Goal: Task Accomplishment & Management: Use online tool/utility

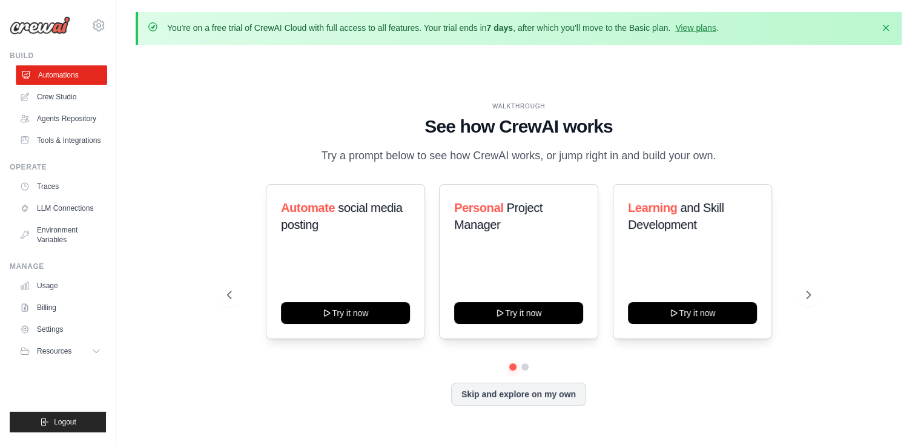
click at [80, 79] on link "Automations" at bounding box center [61, 74] width 91 height 19
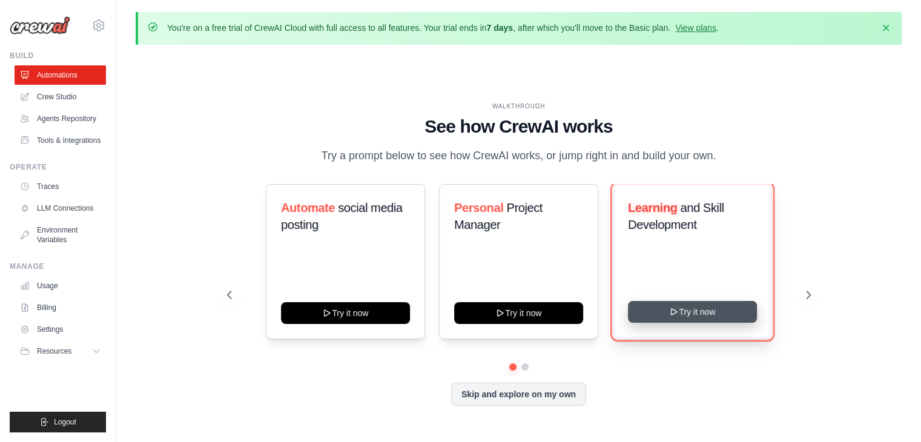
click at [698, 303] on button "Try it now" at bounding box center [692, 312] width 129 height 22
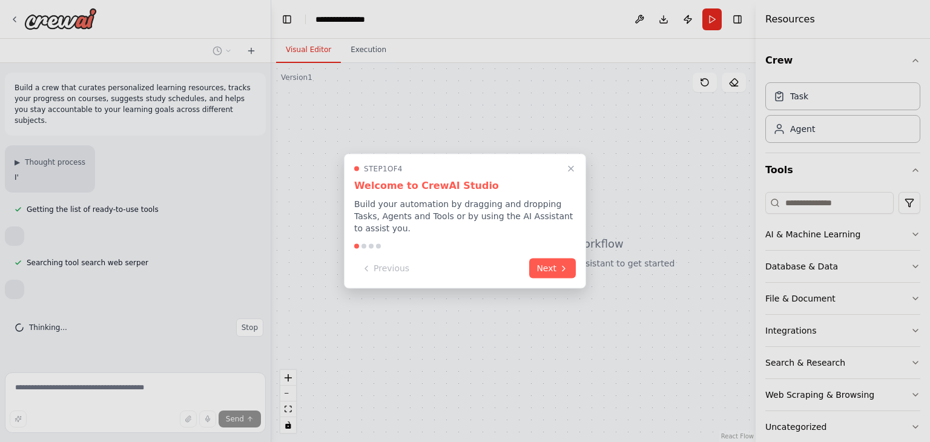
scroll to position [22, 0]
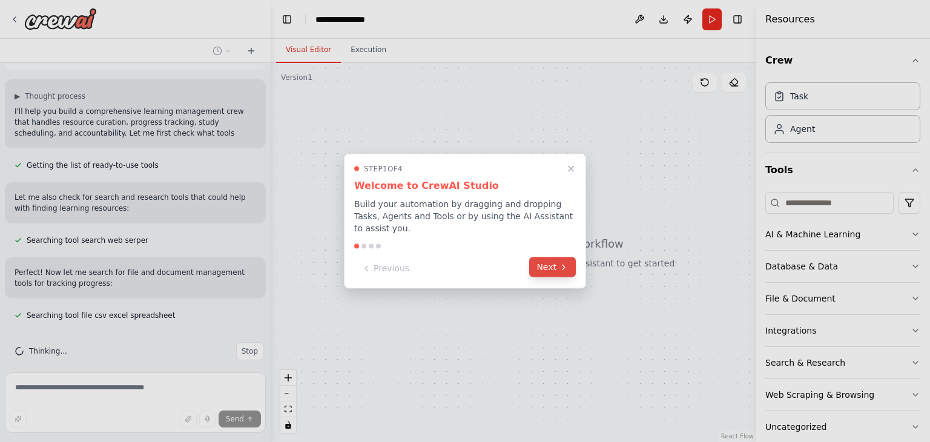
click at [548, 262] on button "Next" at bounding box center [552, 267] width 47 height 20
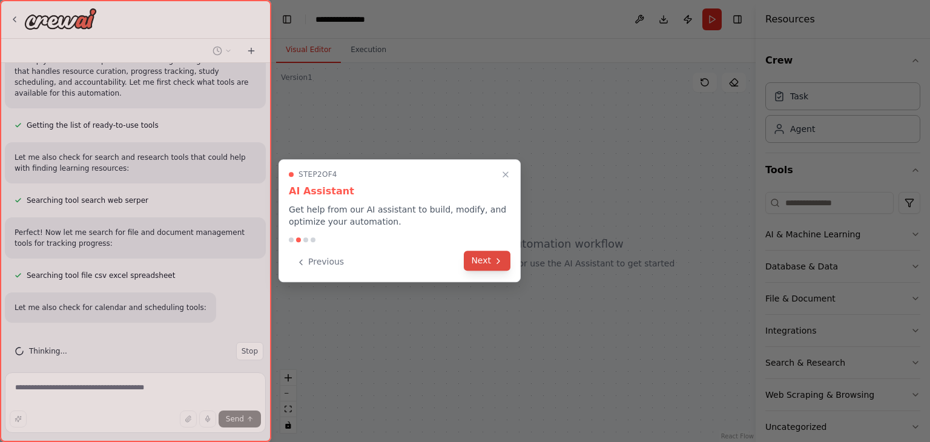
scroll to position [141, 0]
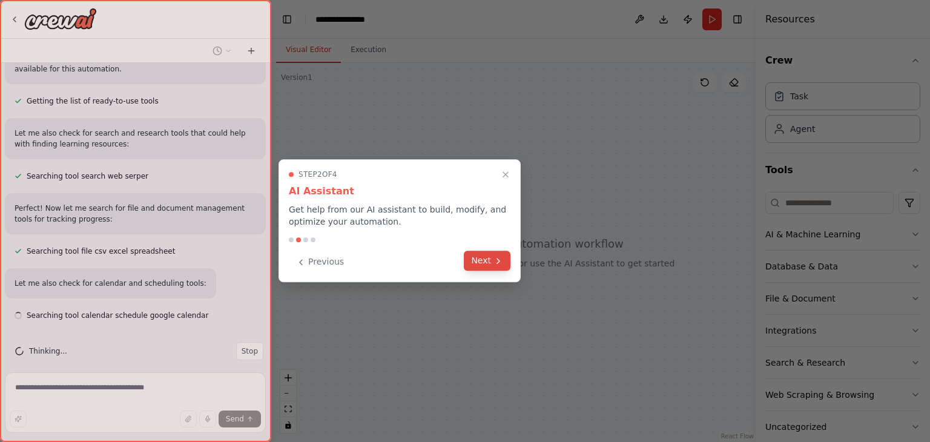
click at [476, 262] on button "Next" at bounding box center [487, 261] width 47 height 20
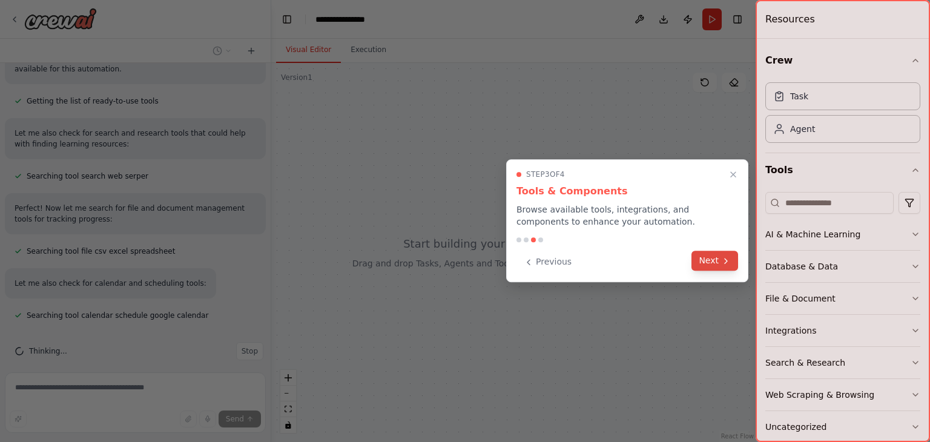
click at [703, 265] on button "Next" at bounding box center [715, 261] width 47 height 20
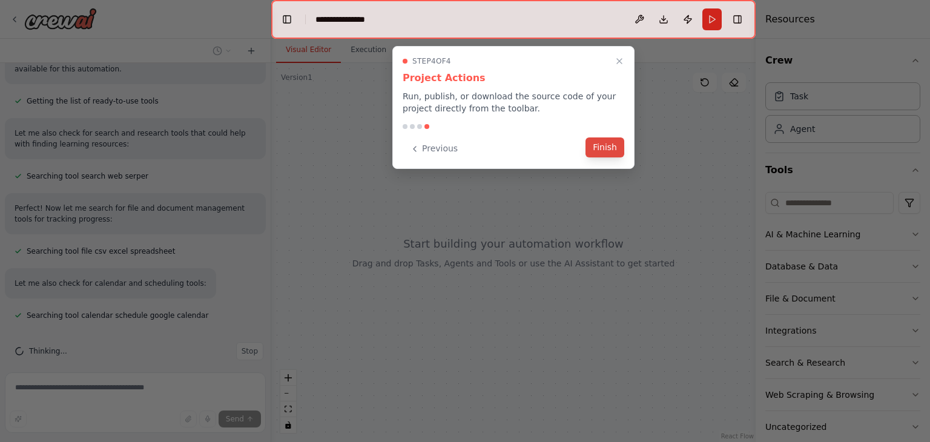
click at [609, 149] on button "Finish" at bounding box center [605, 148] width 39 height 20
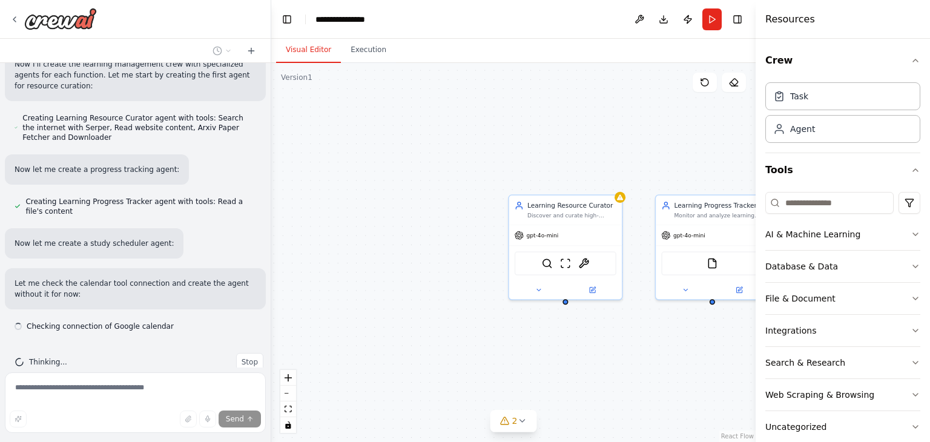
scroll to position [436, 0]
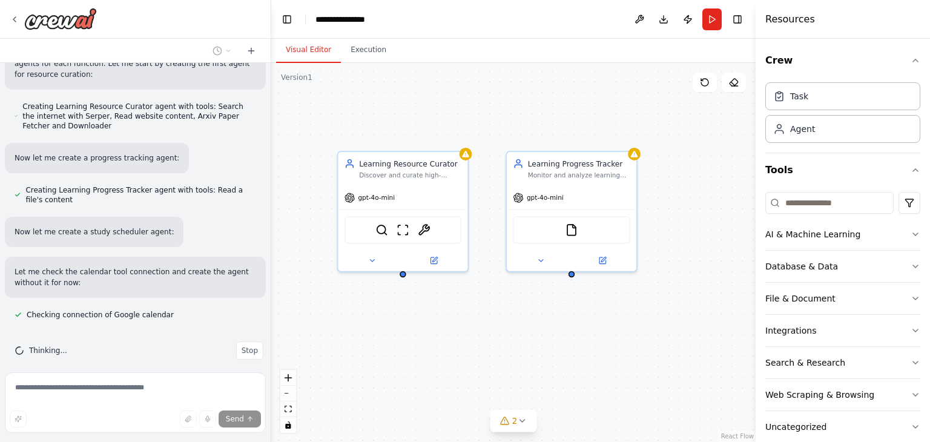
drag, startPoint x: 623, startPoint y: 350, endPoint x: 452, endPoint y: 330, distance: 171.3
click at [452, 330] on div "Learning Resource Curator Discover and curate high-quality, personalized learni…" at bounding box center [513, 252] width 485 height 379
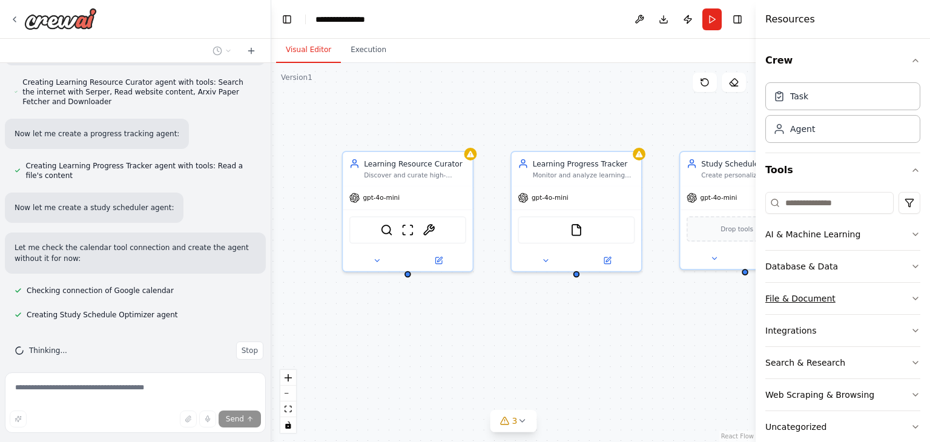
scroll to position [0, 0]
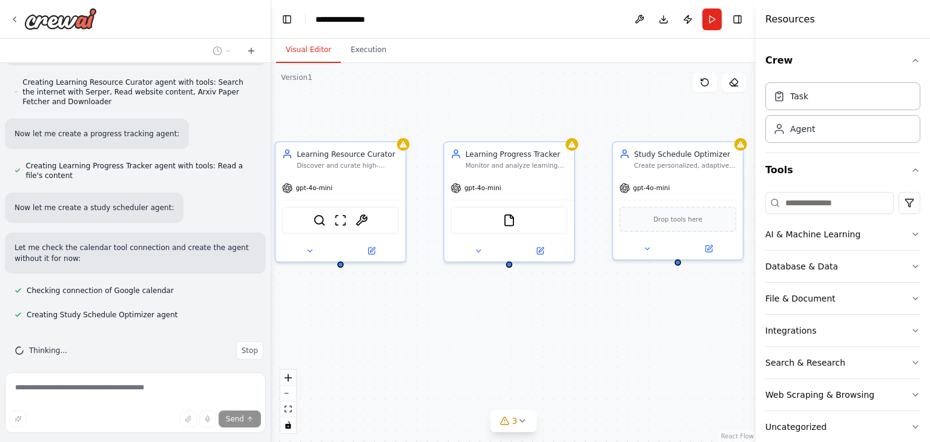
drag, startPoint x: 663, startPoint y: 330, endPoint x: 596, endPoint y: 320, distance: 67.9
click at [596, 320] on div "Learning Resource Curator Discover and curate high-quality, personalized learni…" at bounding box center [513, 252] width 485 height 379
